Goal: Task Accomplishment & Management: Manage account settings

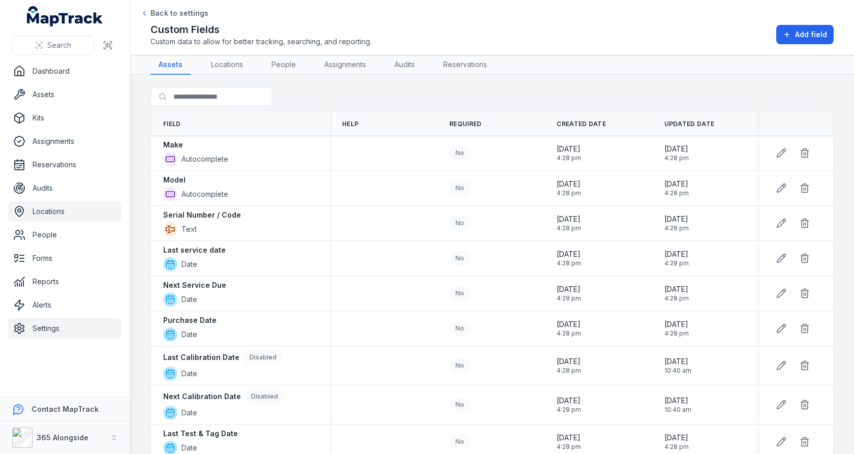
click at [60, 215] on link "Locations" at bounding box center [64, 211] width 113 height 20
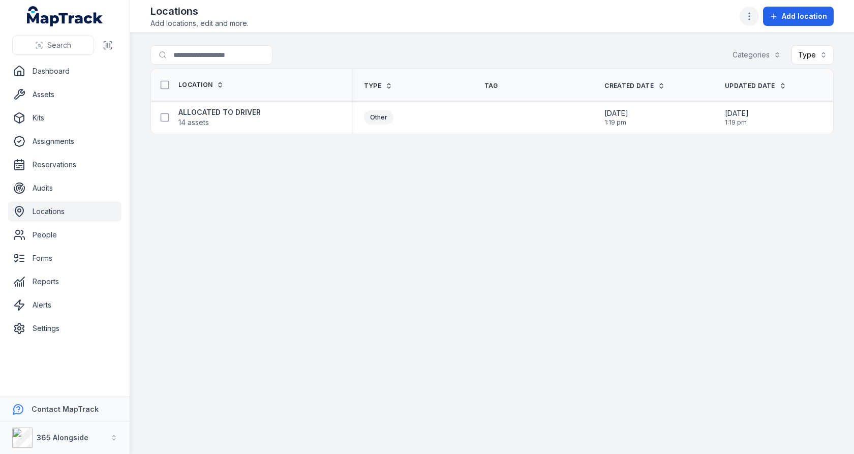
click at [754, 20] on icon "button" at bounding box center [749, 16] width 10 height 10
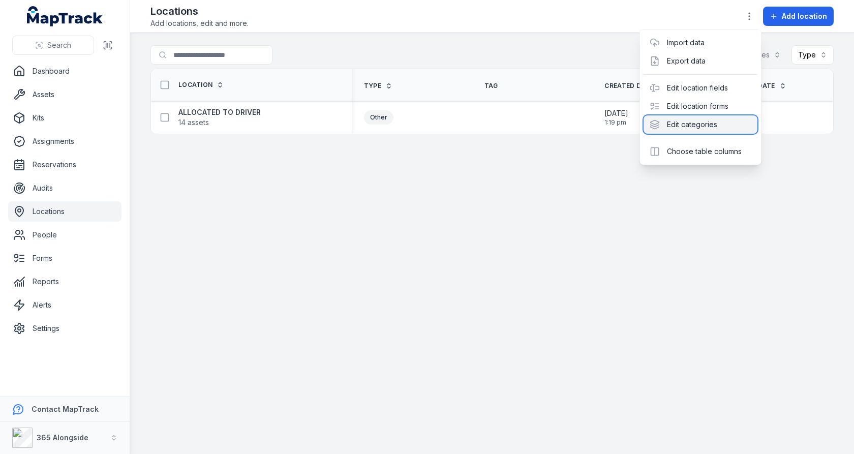
click at [704, 127] on div "Edit categories" at bounding box center [700, 124] width 114 height 18
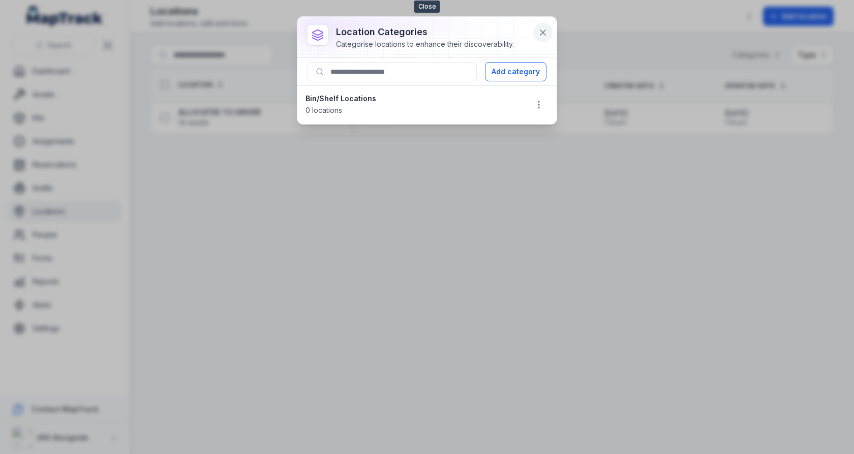
click at [545, 26] on button at bounding box center [542, 32] width 19 height 19
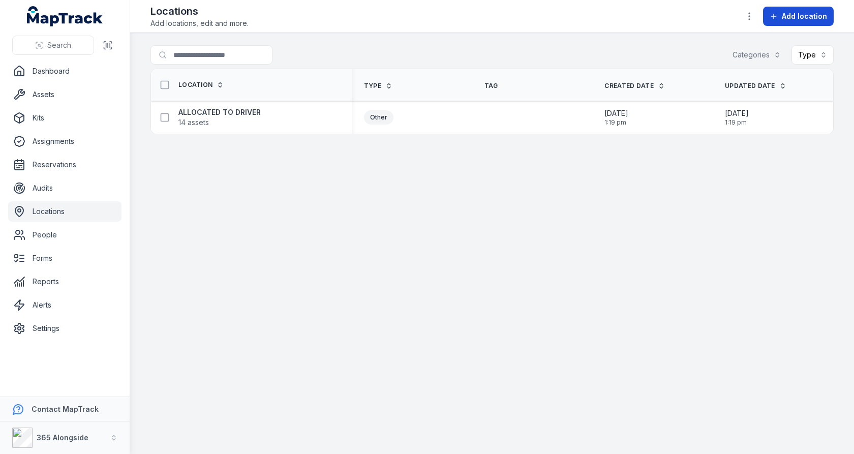
click at [766, 15] on button "Add location" at bounding box center [798, 16] width 71 height 19
